Goal: Navigation & Orientation: Understand site structure

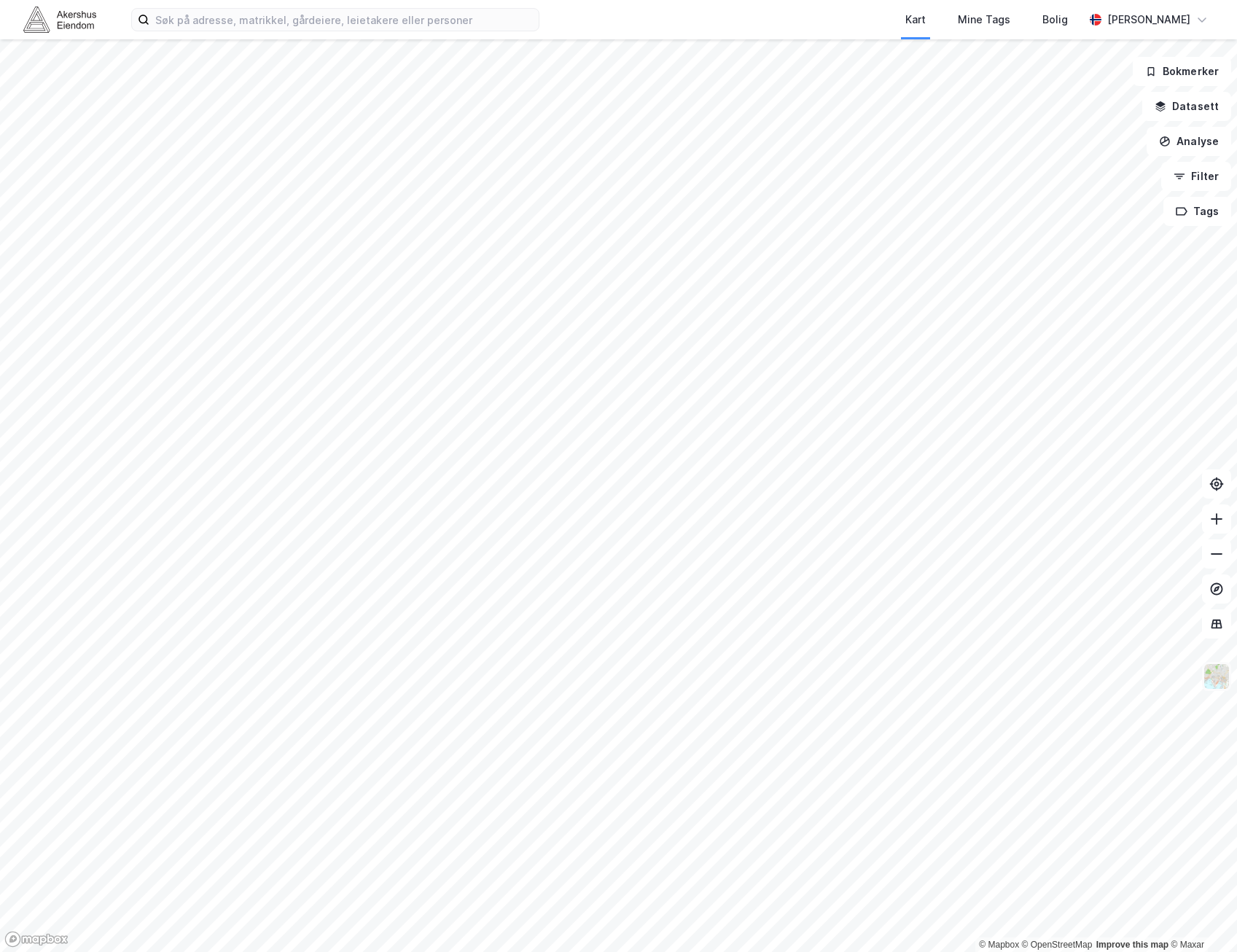
click at [1225, 680] on img at bounding box center [1217, 676] width 28 height 28
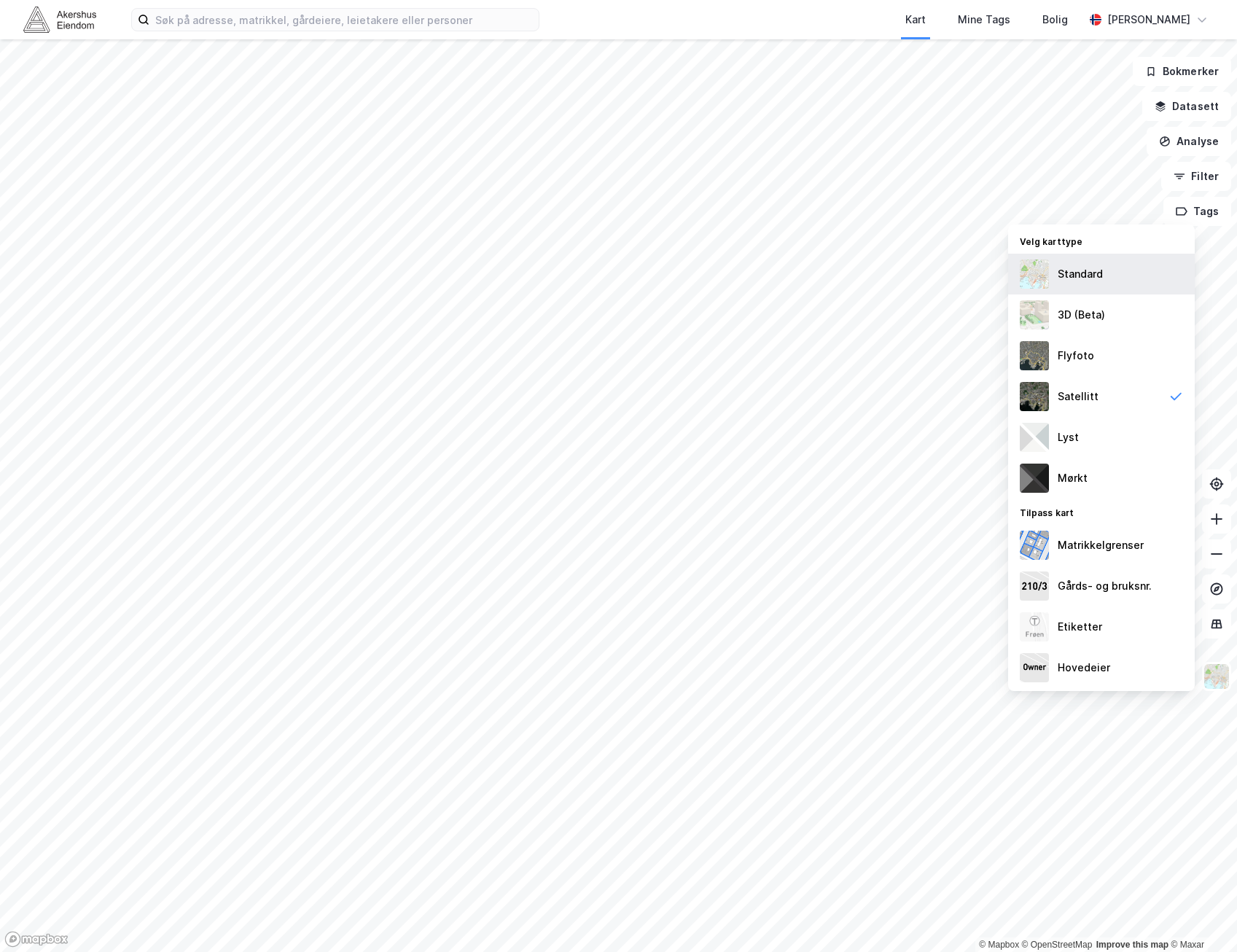
click at [1097, 275] on div "Standard" at bounding box center [1080, 274] width 45 height 18
click at [1227, 681] on img at bounding box center [1217, 676] width 28 height 28
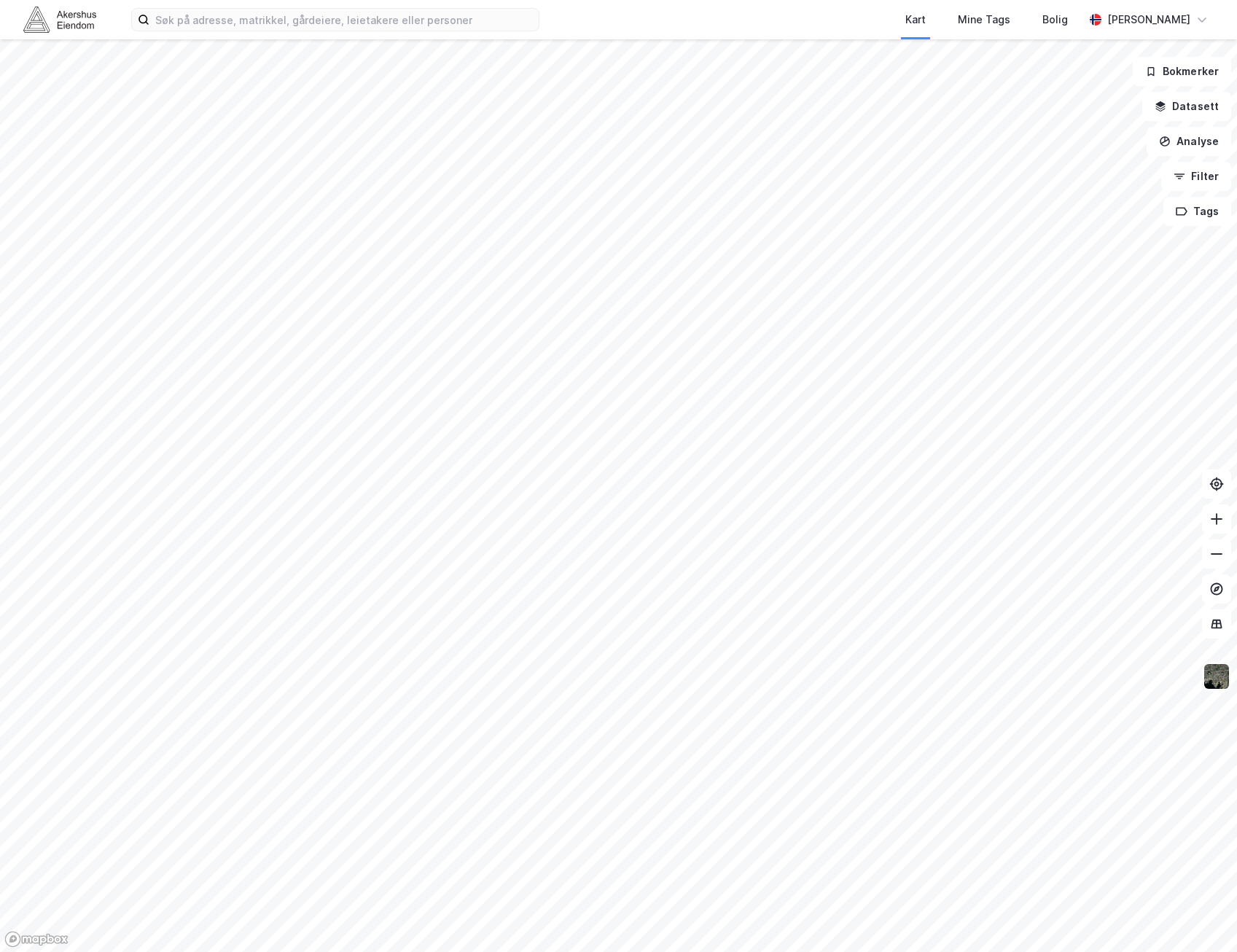
click at [1219, 679] on img at bounding box center [1217, 676] width 28 height 28
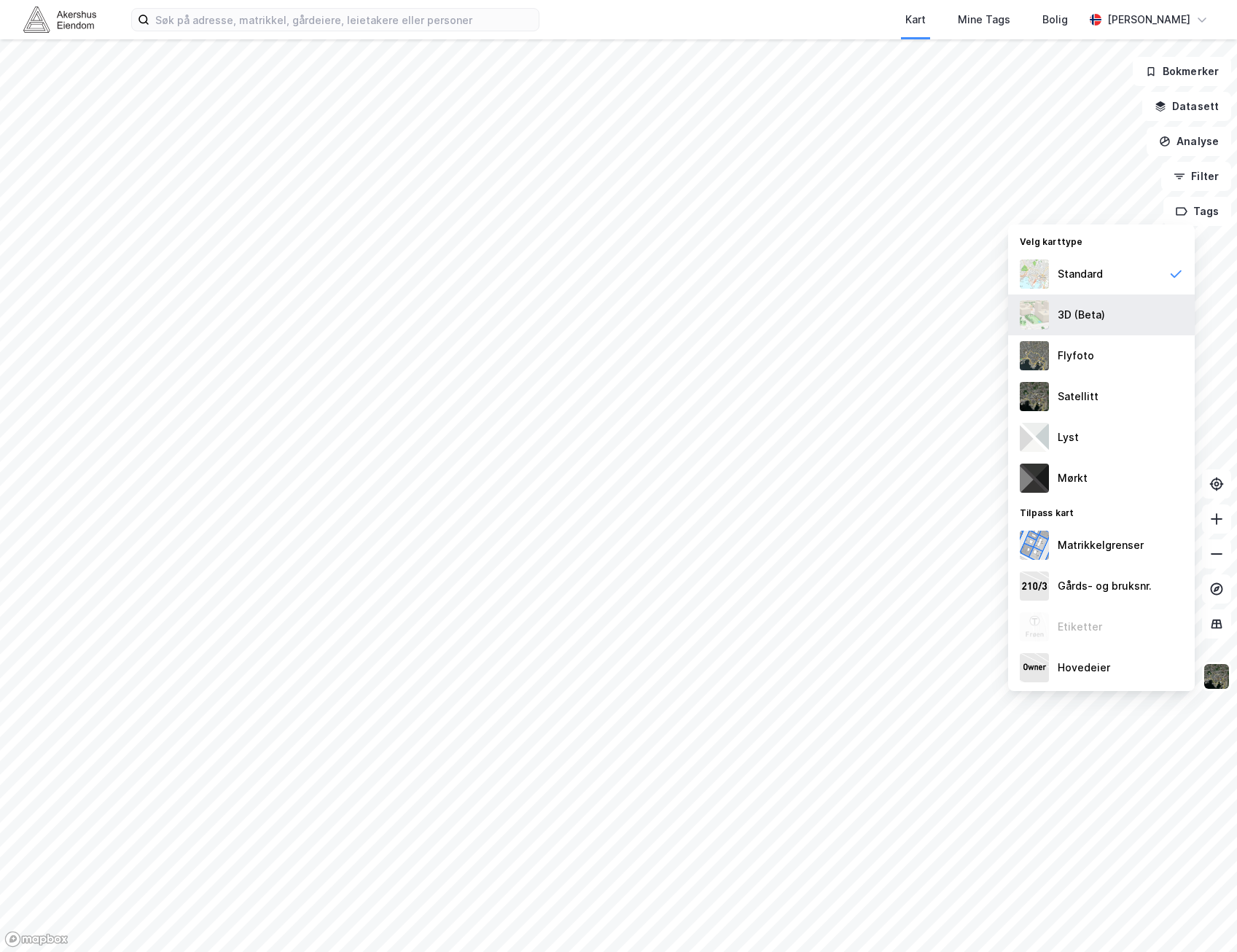
click at [1053, 322] on div "3D (Beta)" at bounding box center [1101, 315] width 186 height 41
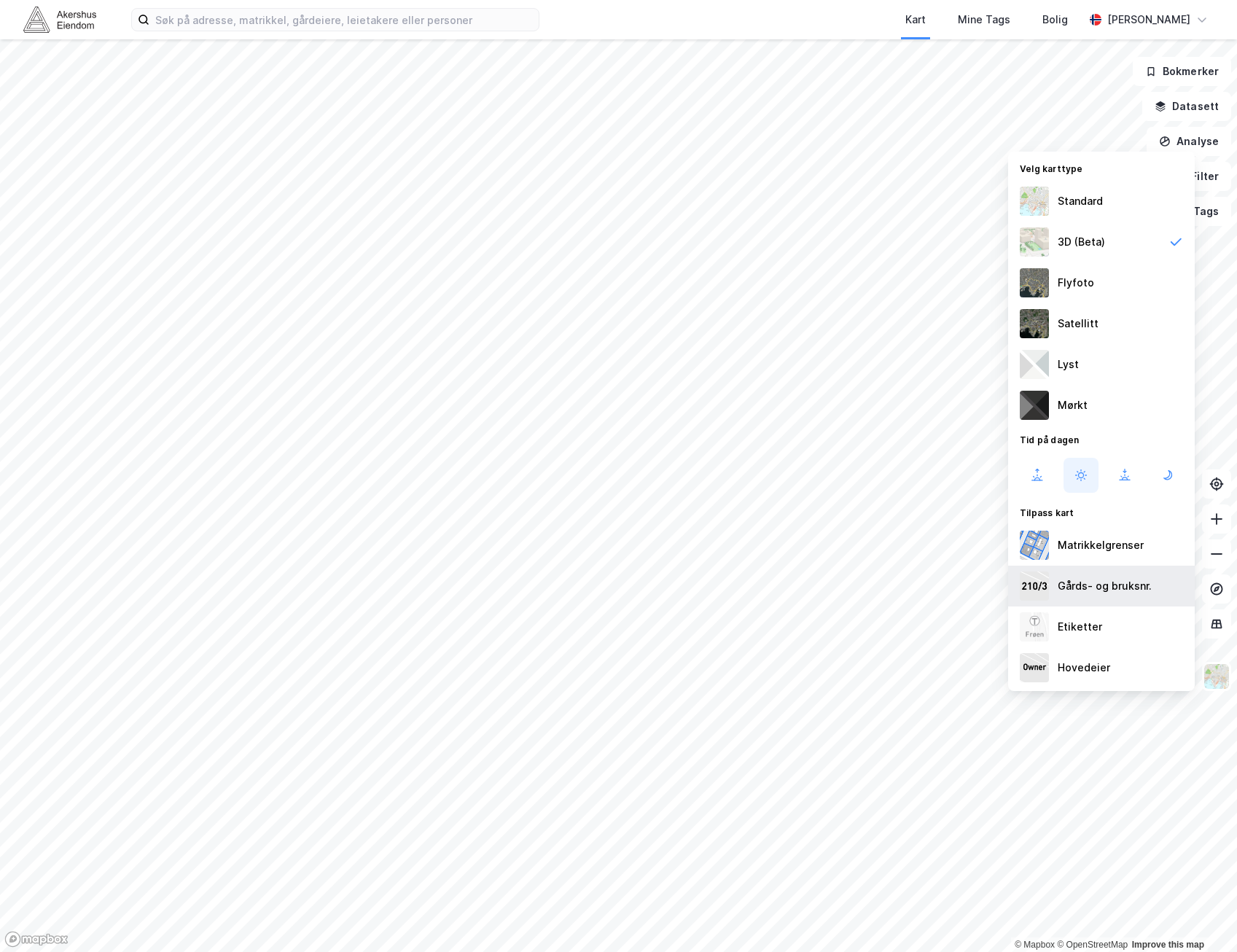
click at [1119, 584] on div "Gårds- og bruksnr." at bounding box center [1104, 586] width 94 height 18
click at [1119, 632] on div "Etiketter" at bounding box center [1101, 627] width 186 height 41
click at [1121, 586] on div "Gårds- og bruksnr." at bounding box center [1104, 586] width 94 height 18
